Goal: Task Accomplishment & Management: Use online tool/utility

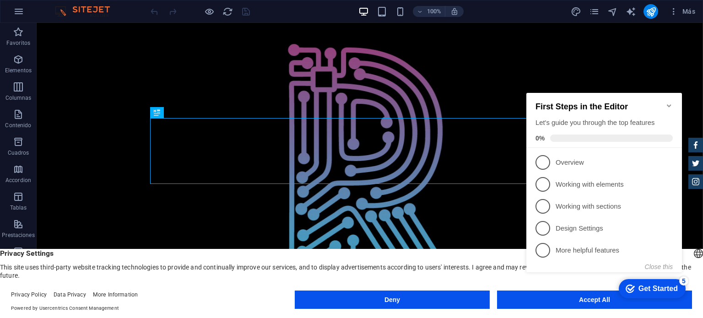
click at [668, 102] on icon "Minimize checklist" at bounding box center [669, 105] width 7 height 7
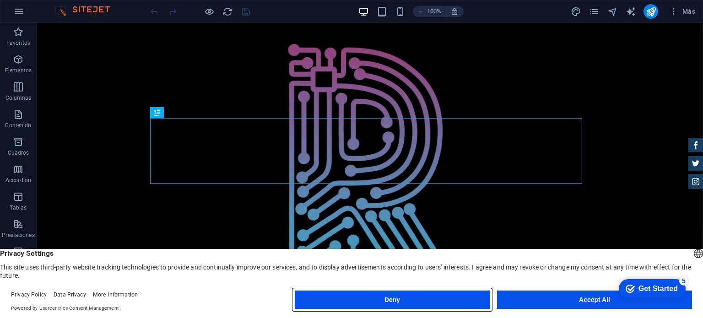
click at [463, 302] on button "Deny" at bounding box center [392, 300] width 195 height 18
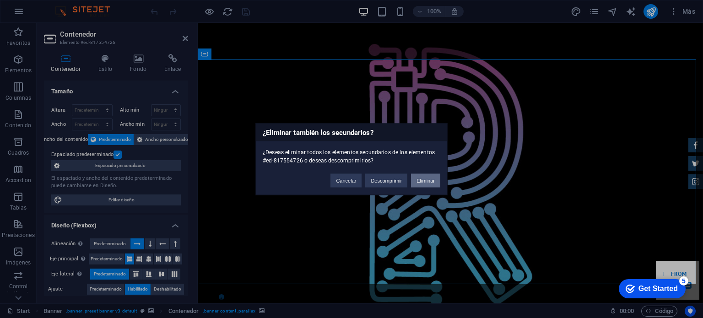
click at [421, 176] on button "Eliminar" at bounding box center [425, 181] width 29 height 14
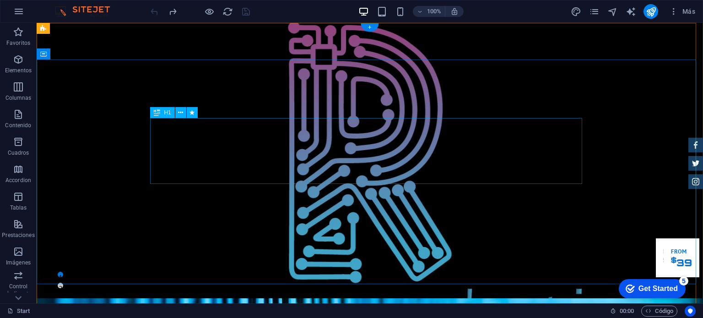
scroll to position [46, 0]
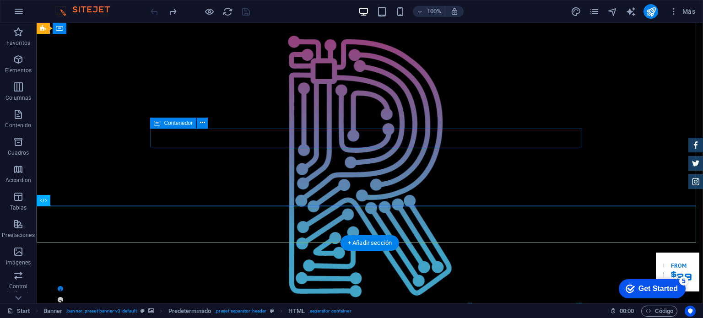
scroll to position [0, 0]
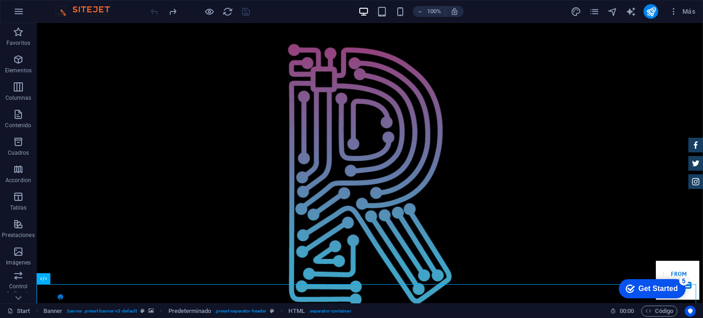
click at [243, 11] on div at bounding box center [200, 11] width 103 height 15
click at [591, 8] on icon "pages" at bounding box center [594, 11] width 11 height 11
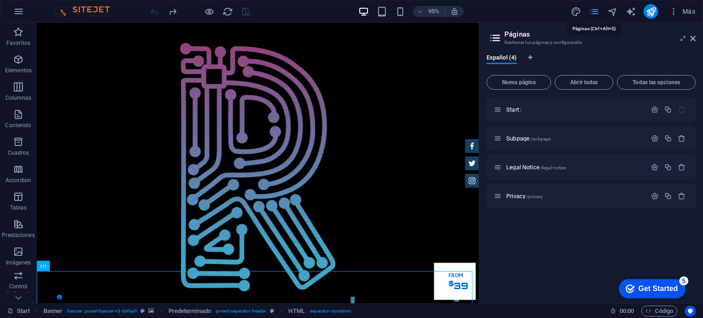
click at [591, 8] on icon "pages" at bounding box center [594, 11] width 11 height 11
click at [552, 8] on div "95% Más" at bounding box center [424, 11] width 551 height 15
click at [677, 13] on icon "button" at bounding box center [674, 11] width 9 height 9
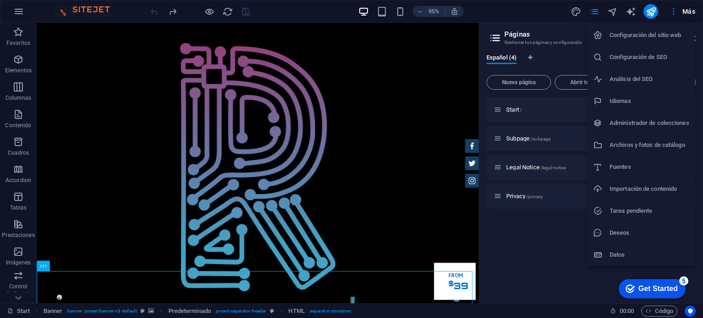
click at [345, 72] on div at bounding box center [351, 159] width 703 height 318
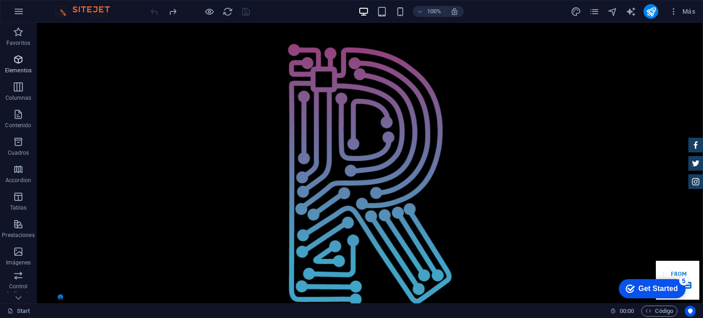
click at [30, 65] on span "Elementos" at bounding box center [18, 65] width 37 height 22
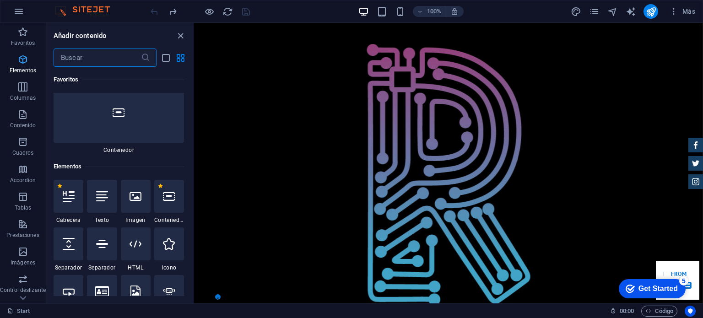
scroll to position [172, 0]
